Goal: Information Seeking & Learning: Learn about a topic

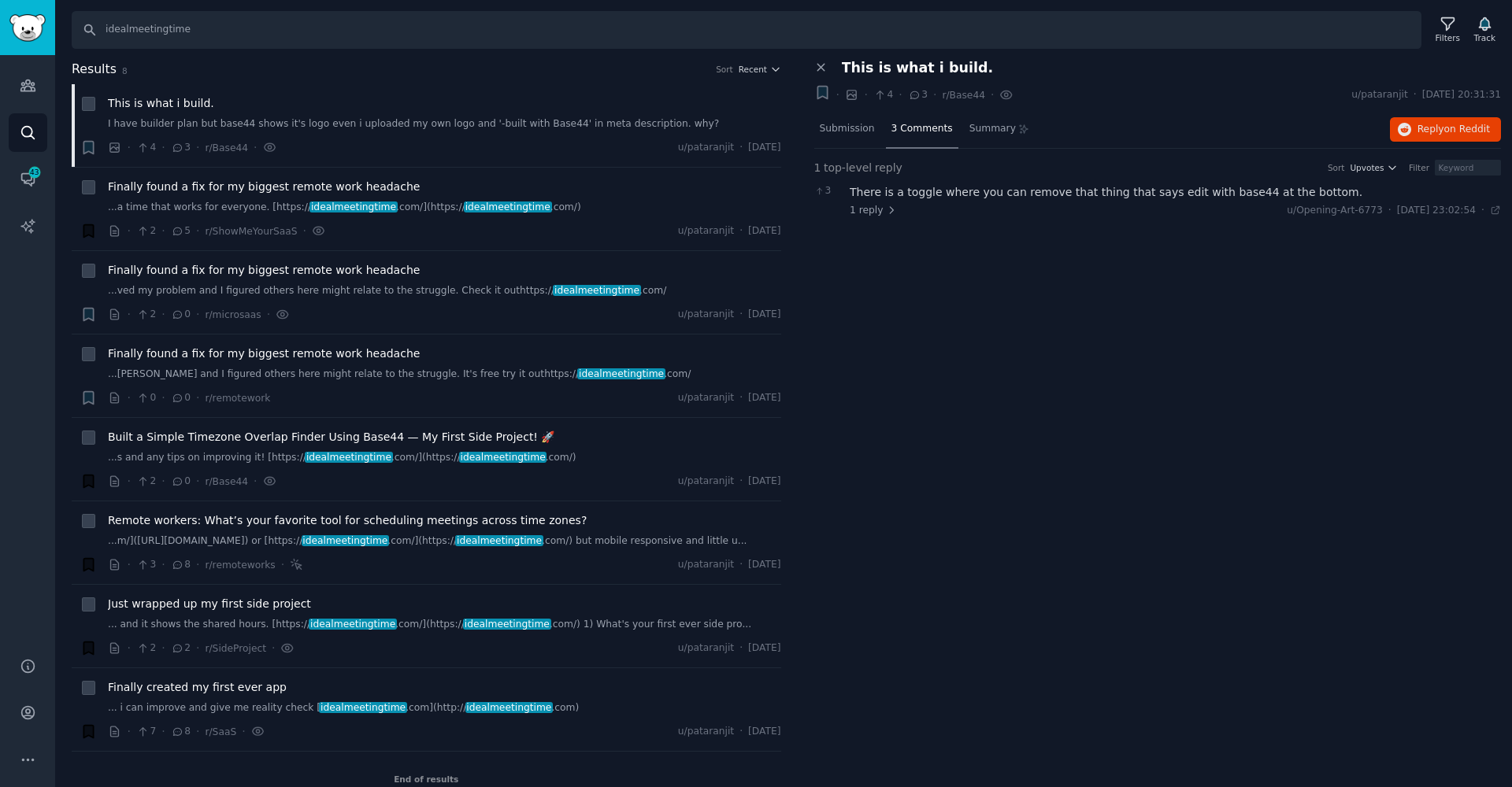
scroll to position [15, 0]
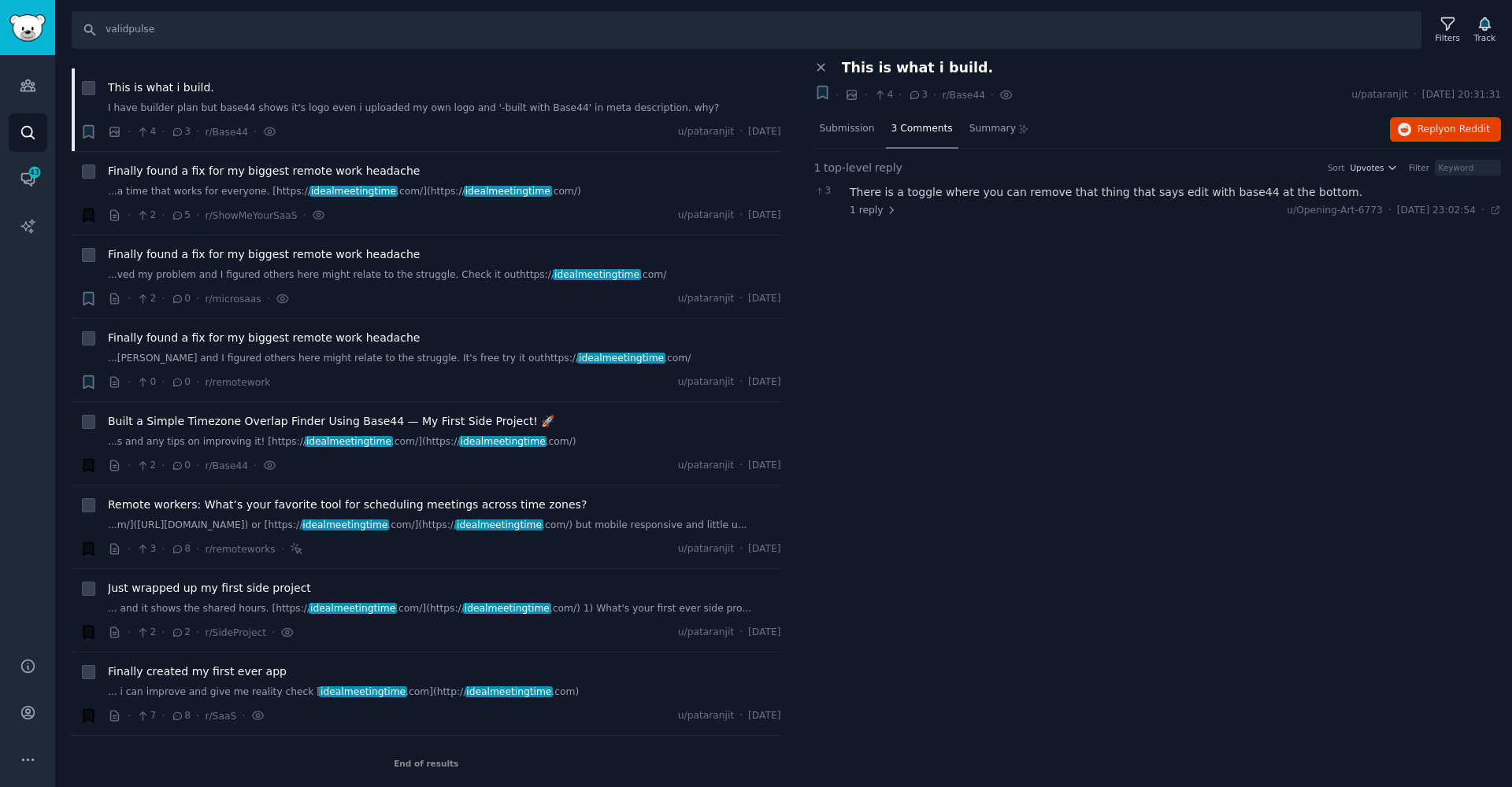
type input "validpulse"
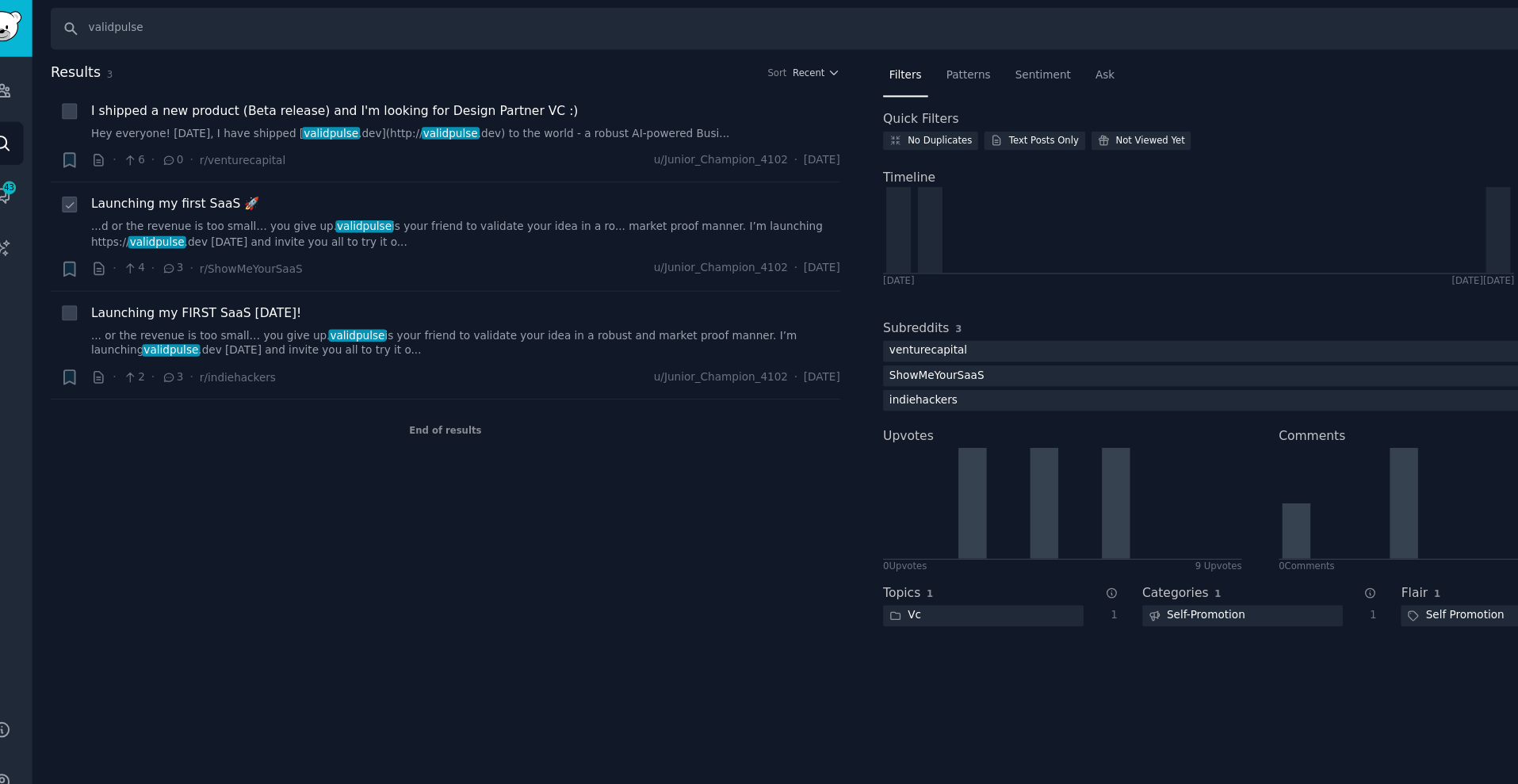
click at [348, 223] on link "...d or the revenue is too small… you give up. validpulse is your friend to val…" at bounding box center [445, 216] width 675 height 28
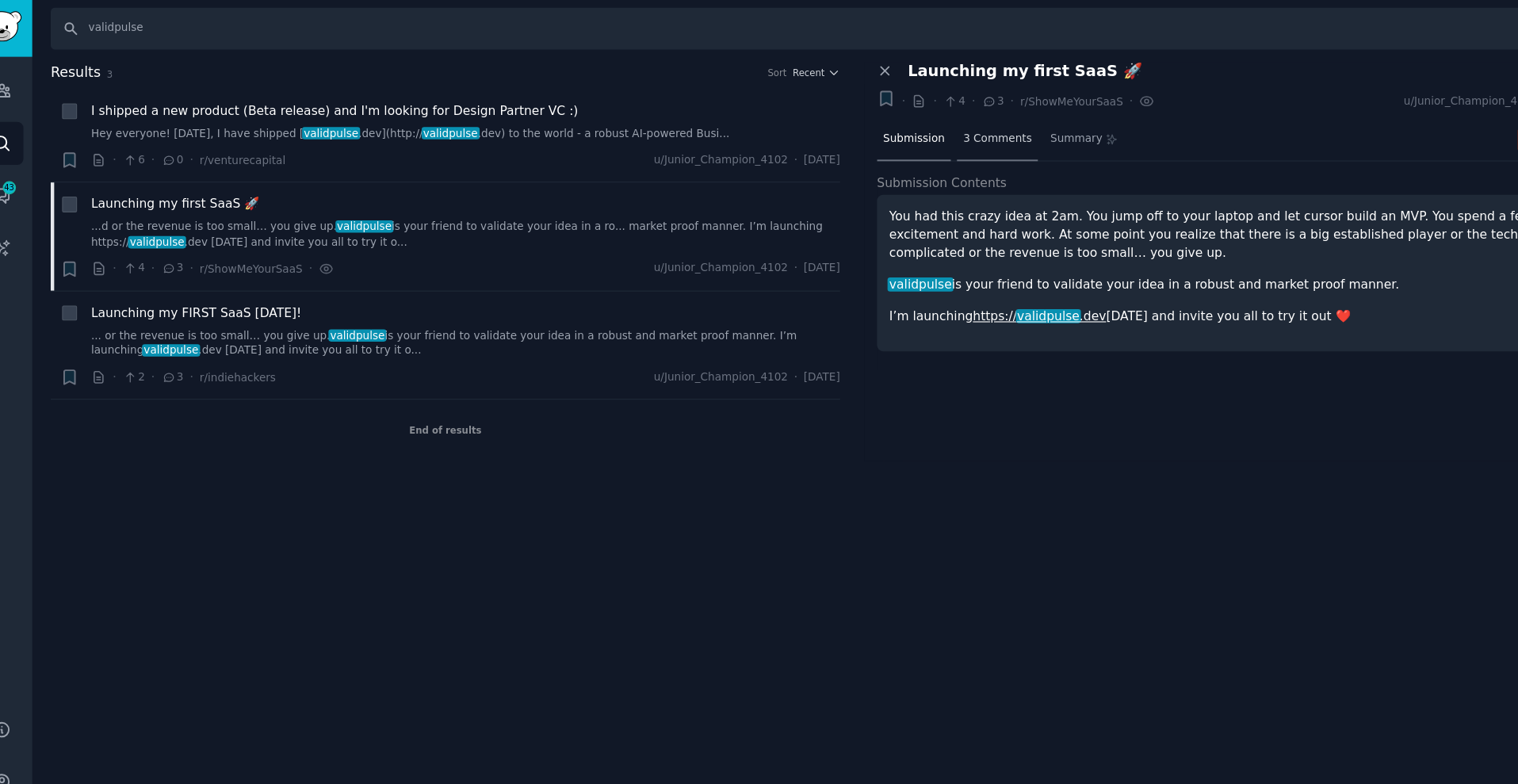
click at [927, 124] on div "3 Comments" at bounding box center [926, 130] width 73 height 38
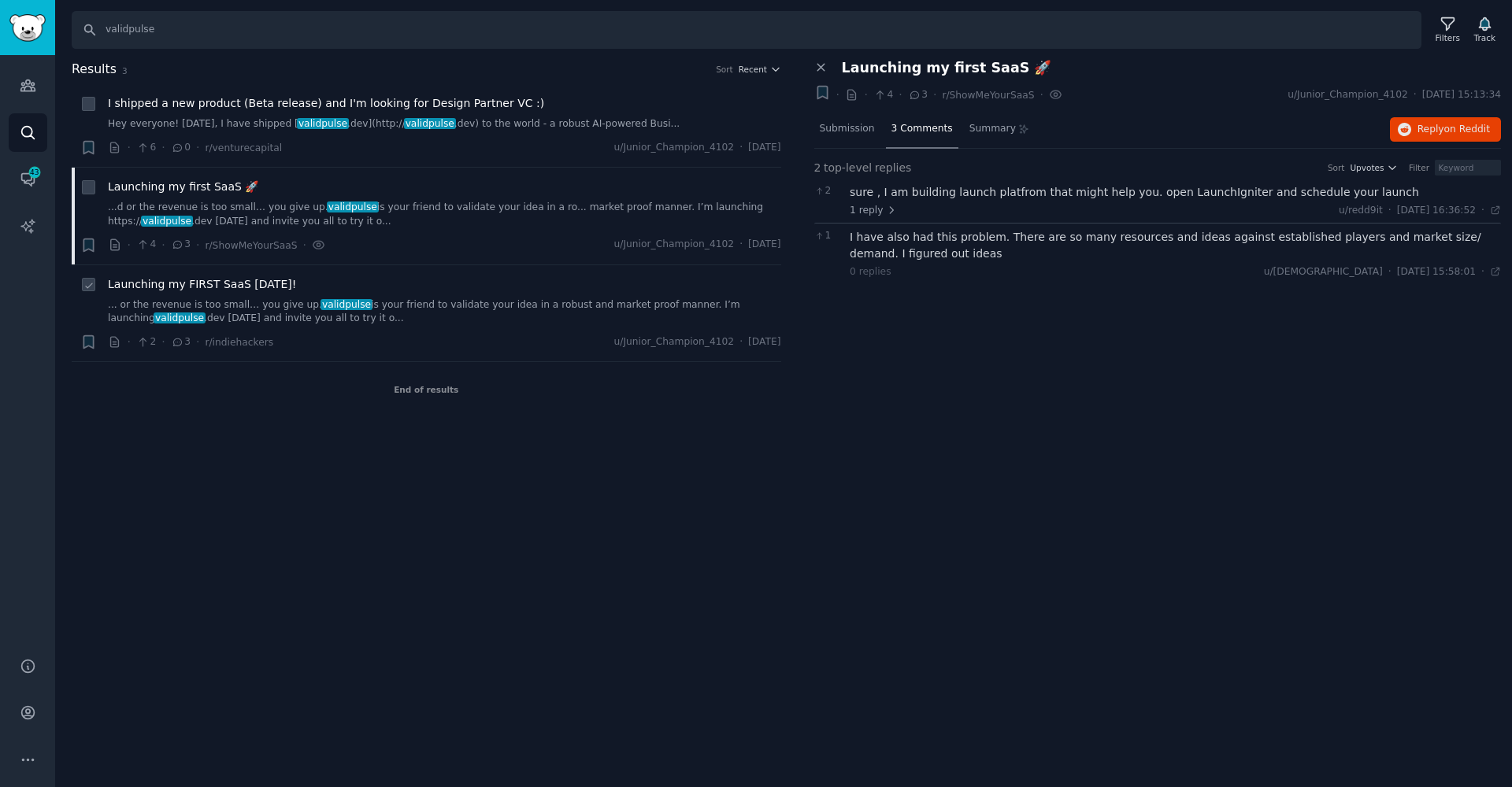
click at [366, 304] on link "... or the revenue is too small… you give up. validpulse is your friend to vali…" at bounding box center [444, 312] width 673 height 28
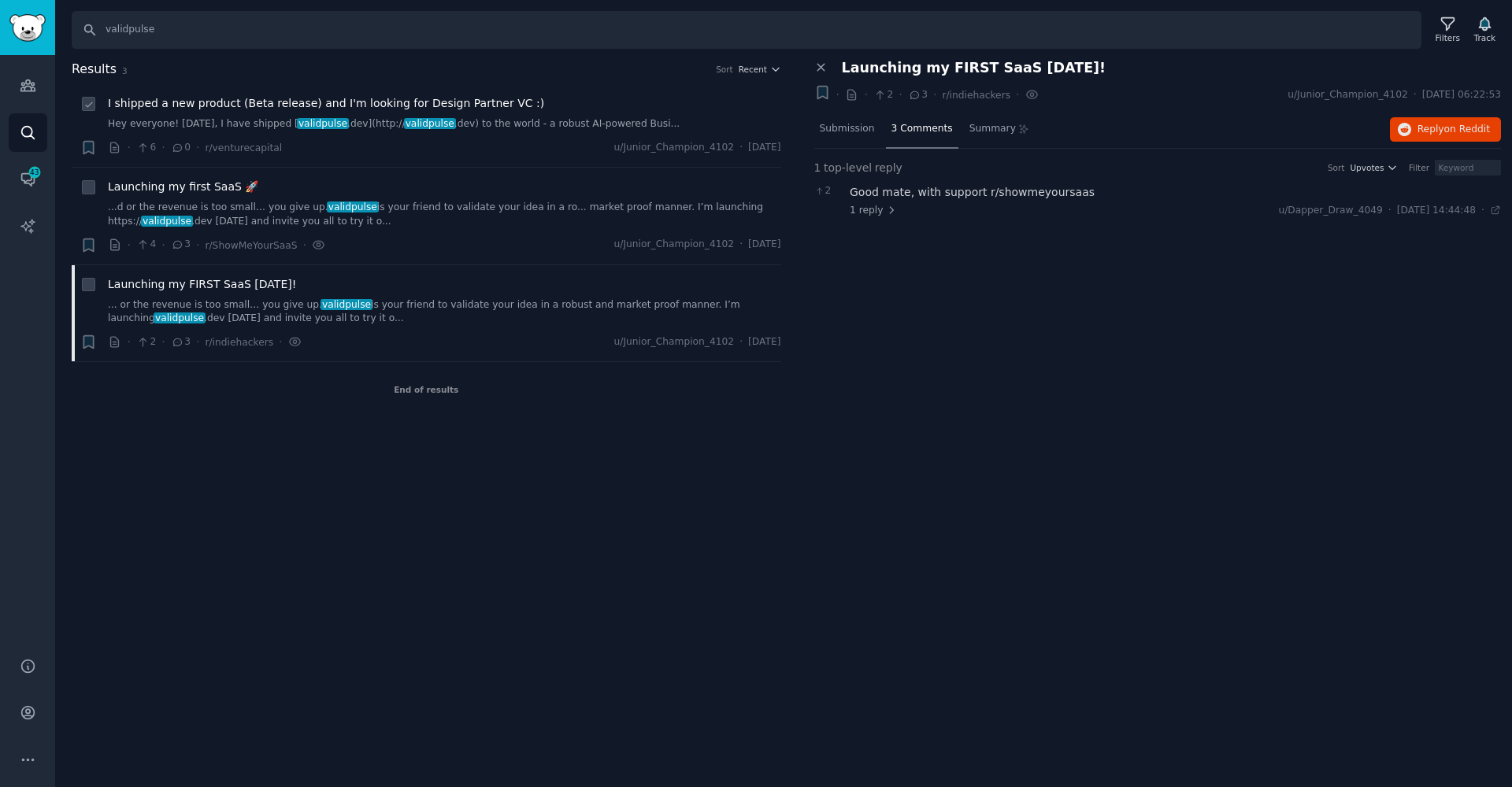
click at [513, 129] on link "Hey everyone! [DATE], I have shipped [ validpulse .dev](http:// validpulse .dev…" at bounding box center [444, 125] width 673 height 15
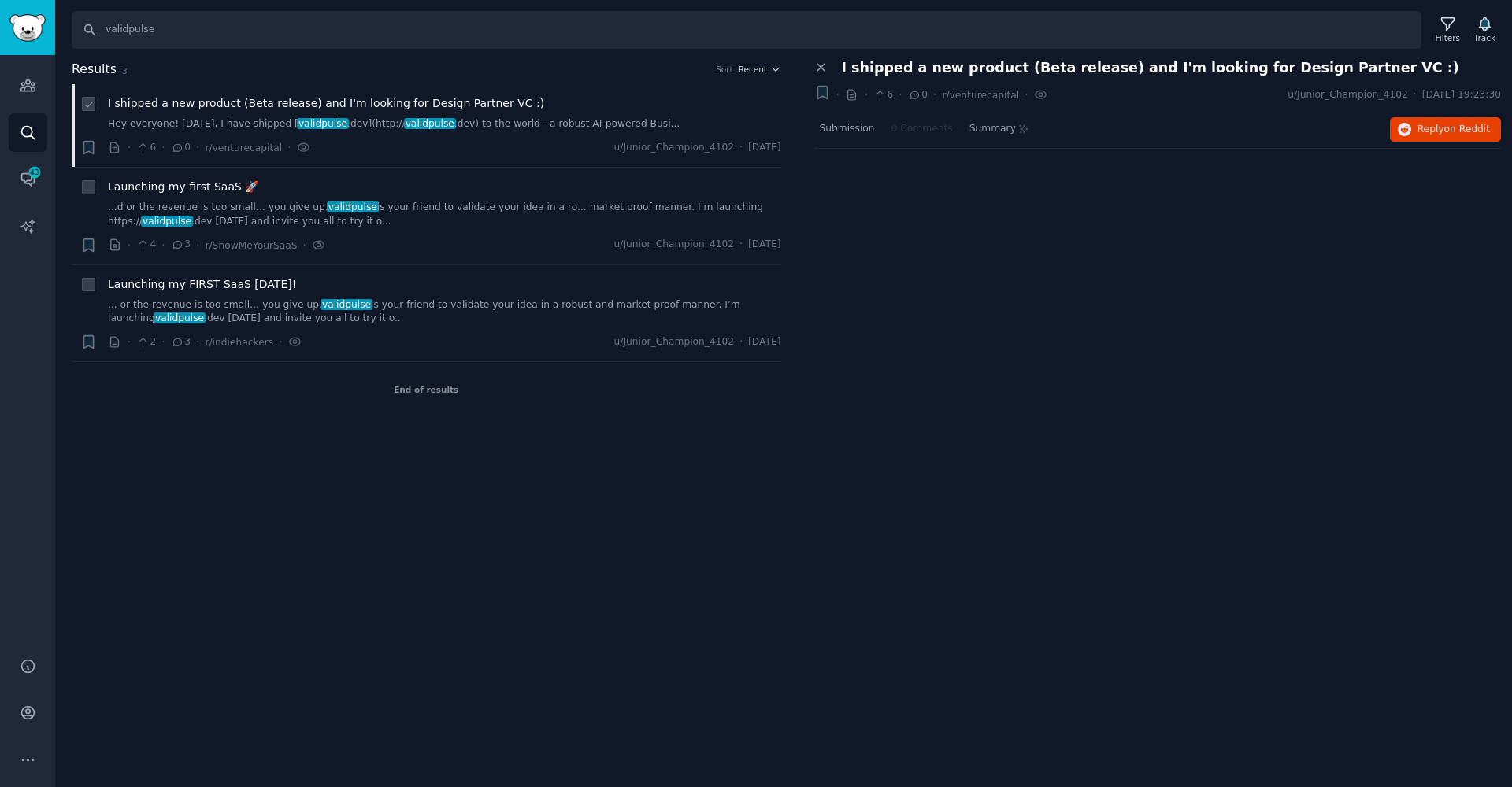
click at [178, 129] on link "Hey everyone! [DATE], I have shipped [ validpulse .dev](http:// validpulse .dev…" at bounding box center [444, 125] width 673 height 15
